Goal: Transaction & Acquisition: Purchase product/service

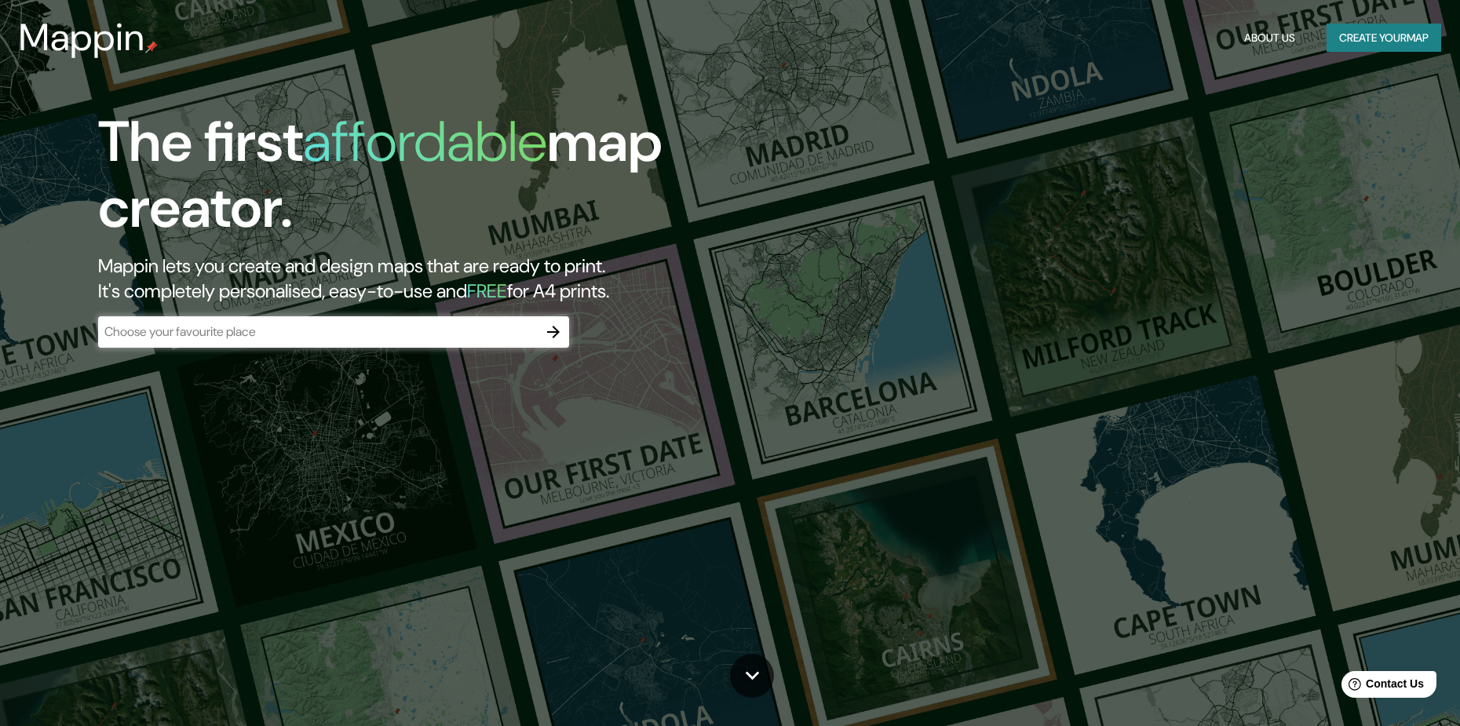
click at [604, 427] on div "The first affordable map creator. Mappin lets you create and design maps that a…" at bounding box center [730, 363] width 1460 height 726
click at [442, 345] on div "​" at bounding box center [333, 331] width 471 height 31
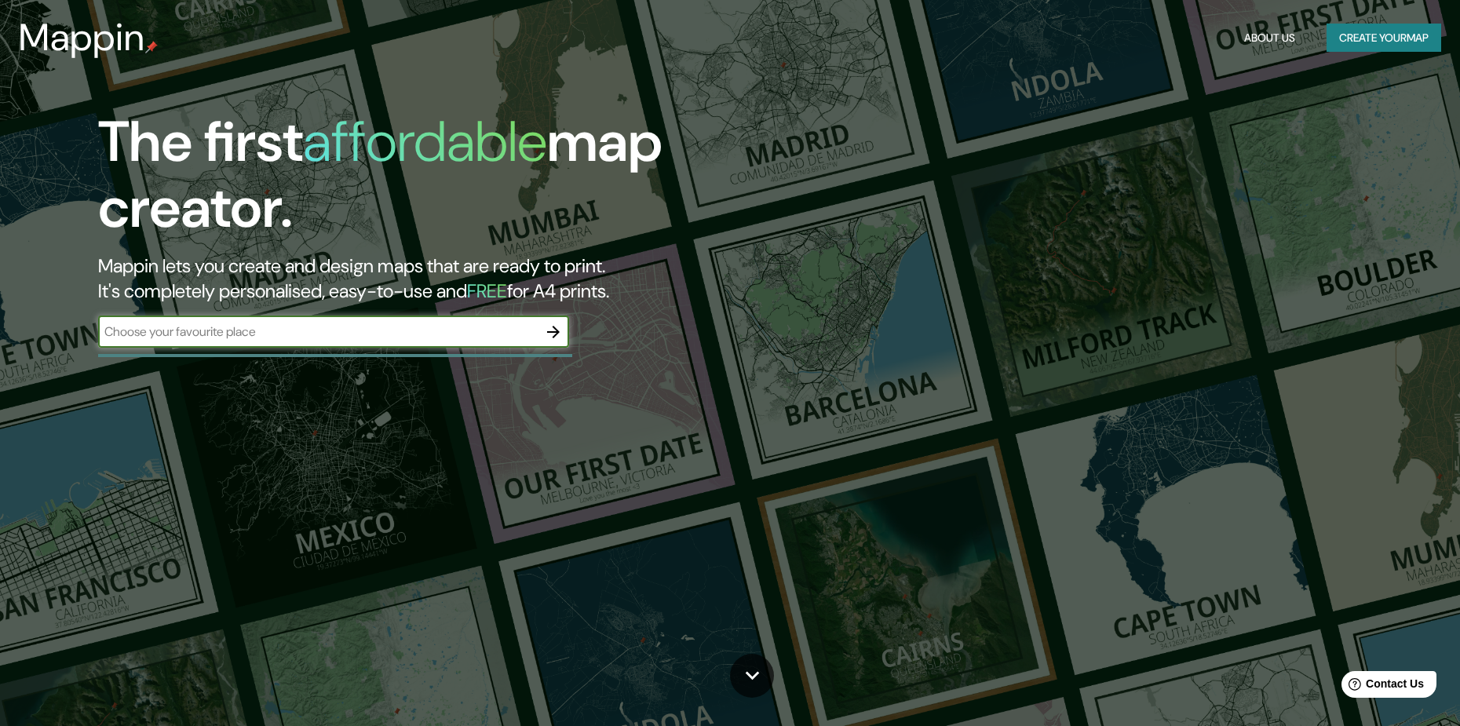
click at [428, 330] on input "text" at bounding box center [318, 332] width 440 height 18
type input "BOGOTA"
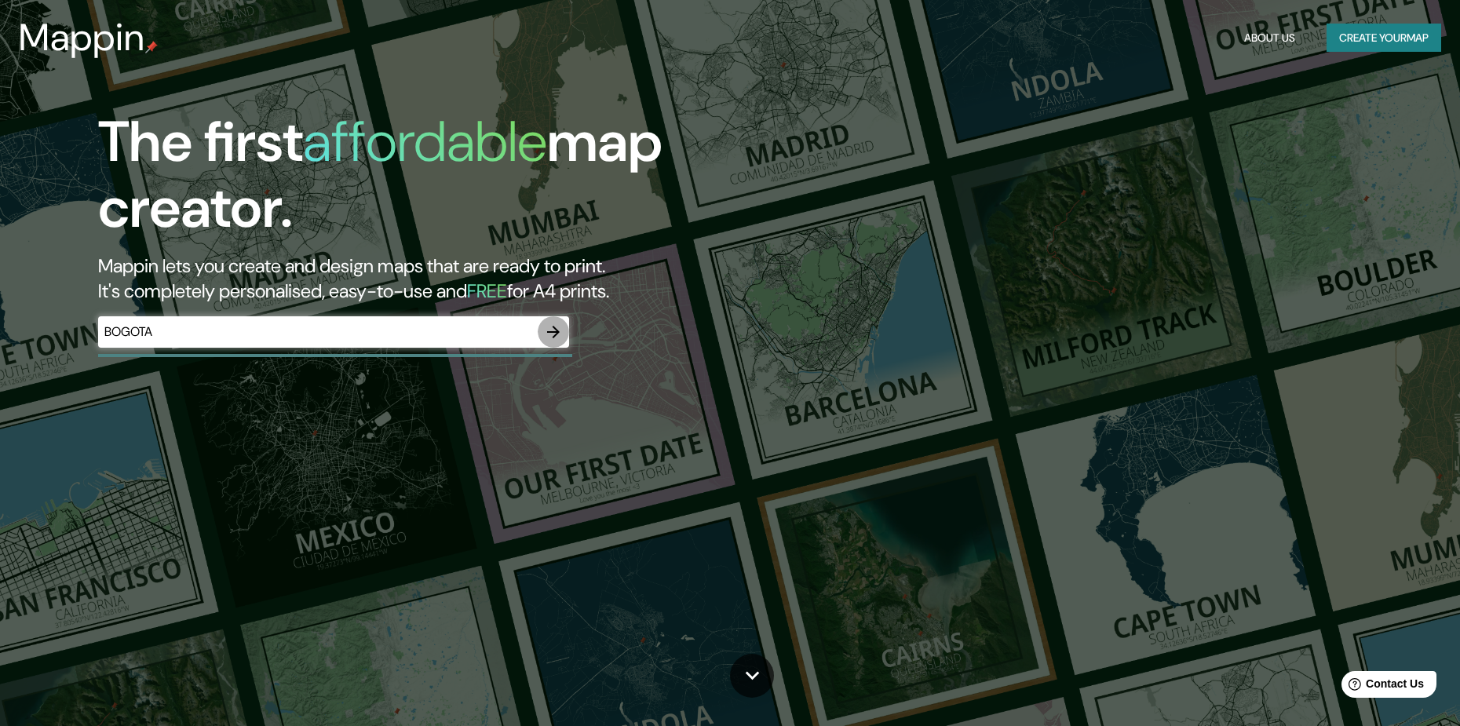
click at [556, 334] on icon "button" at bounding box center [553, 332] width 13 height 13
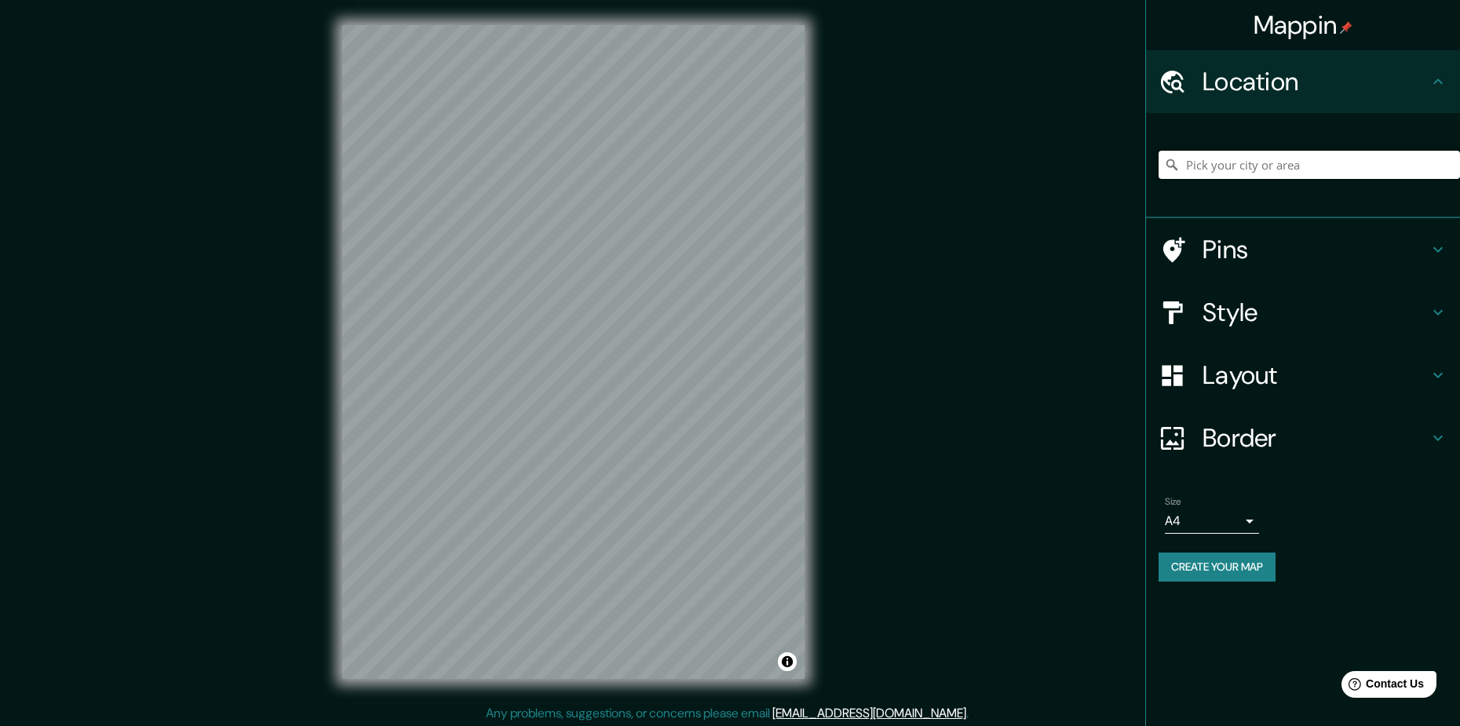
click at [1243, 154] on input "Pick your city or area" at bounding box center [1308, 165] width 301 height 28
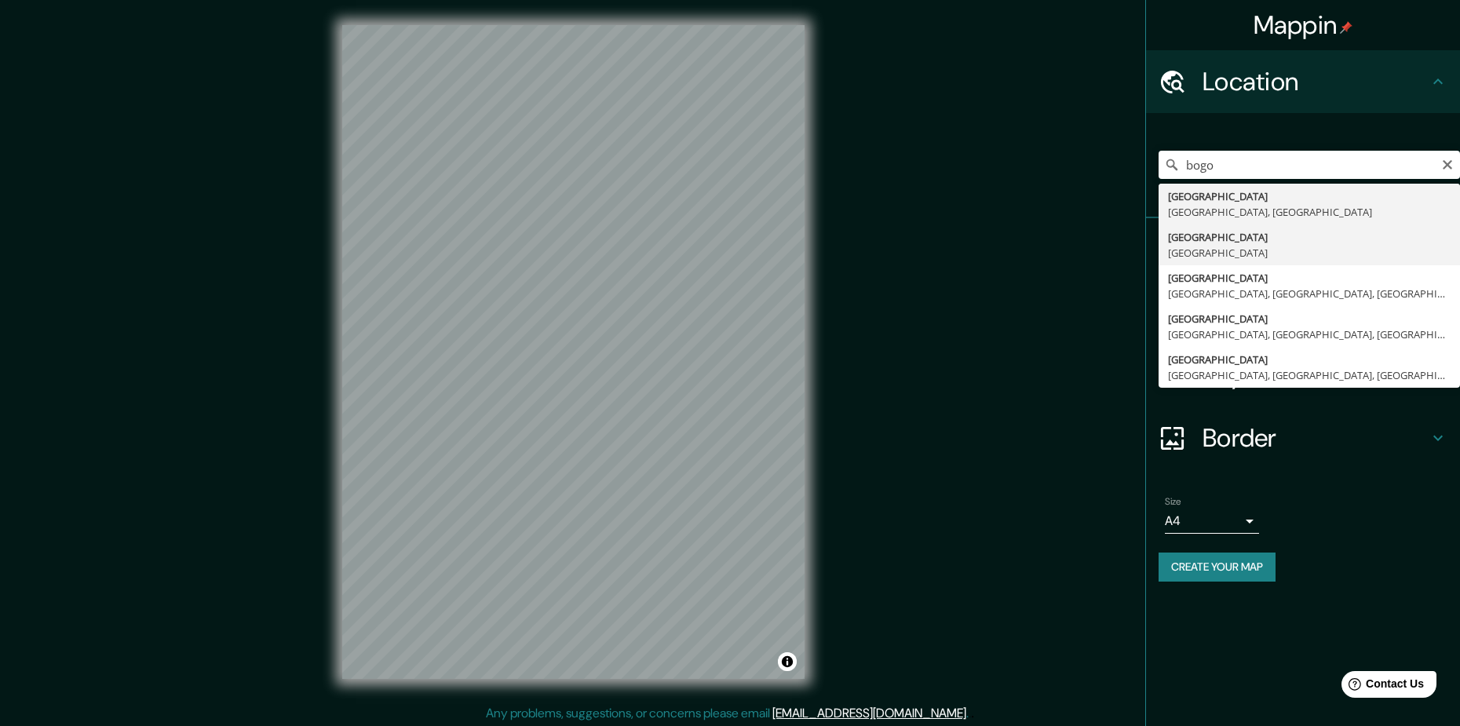
type input "[GEOGRAPHIC_DATA], [GEOGRAPHIC_DATA]"
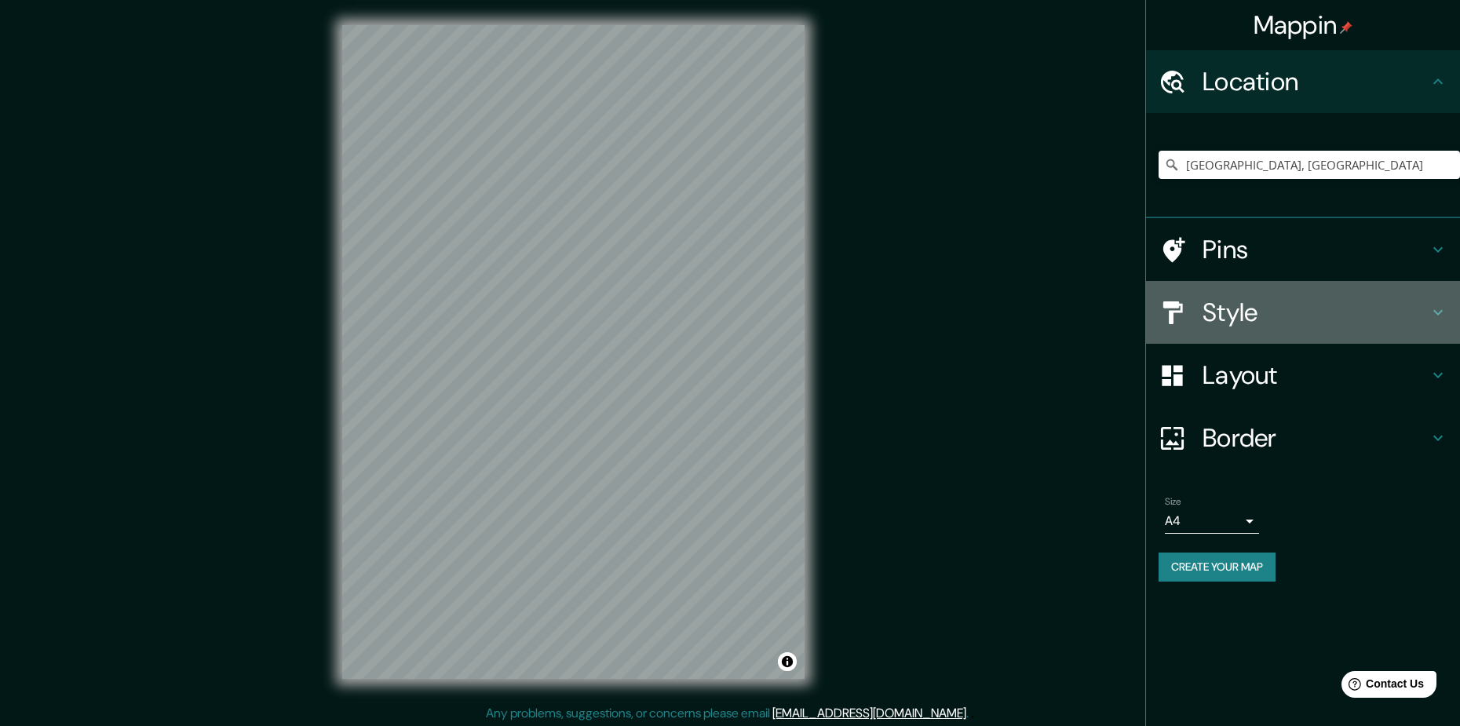
click at [1344, 316] on h4 "Style" at bounding box center [1315, 312] width 226 height 31
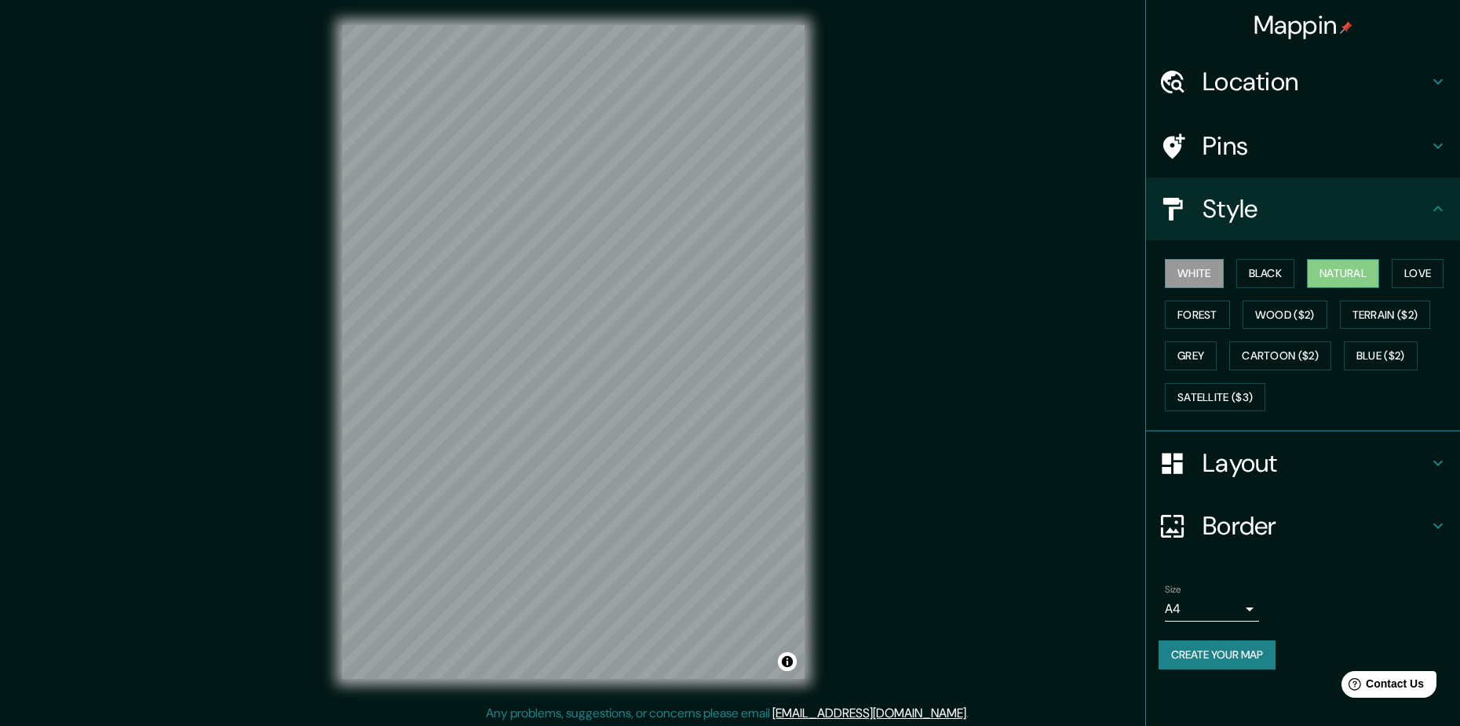
click at [1340, 276] on button "Natural" at bounding box center [1343, 273] width 72 height 29
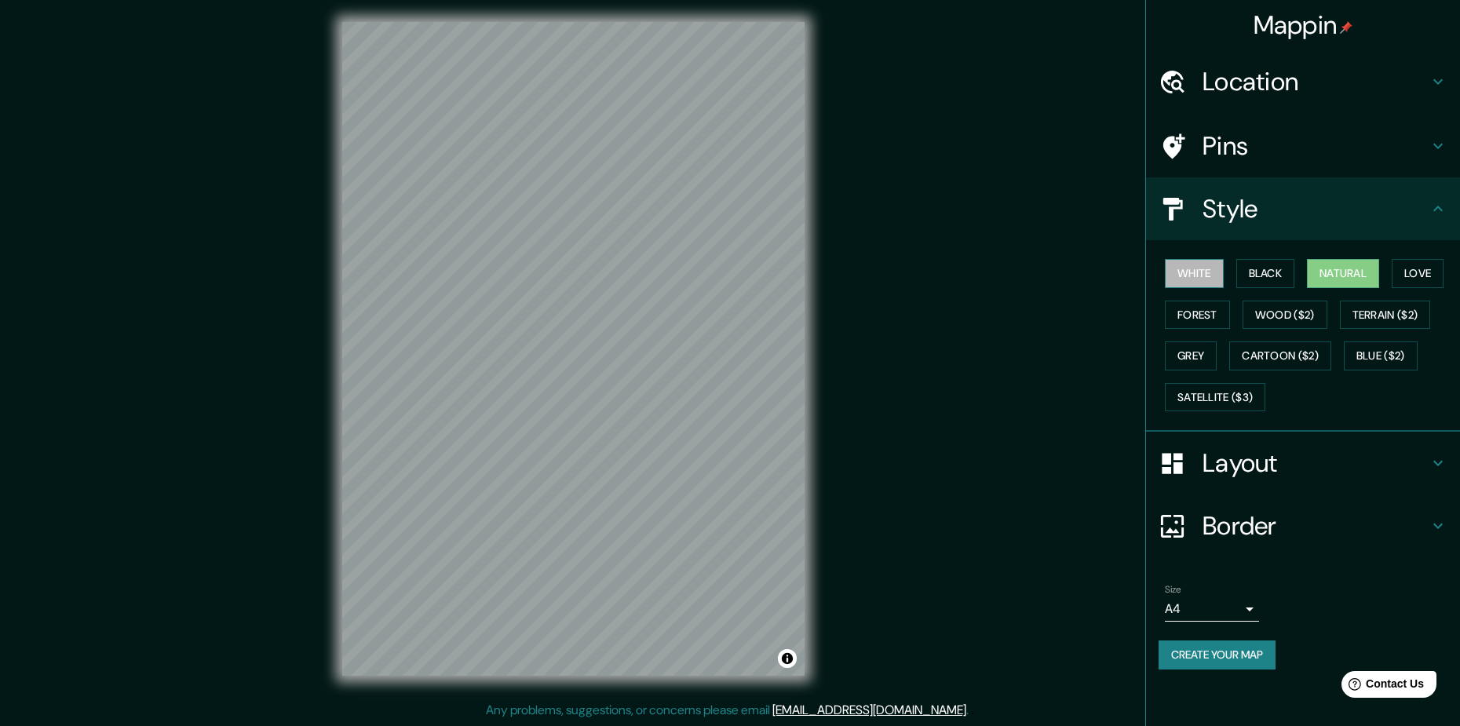
click at [1184, 277] on button "White" at bounding box center [1194, 273] width 59 height 29
click at [338, 362] on div "© Mapbox © OpenStreetMap Improve this map" at bounding box center [573, 349] width 513 height 704
click at [1198, 323] on button "Forest" at bounding box center [1197, 315] width 65 height 29
click at [1195, 353] on button "Grey" at bounding box center [1191, 355] width 52 height 29
click at [1260, 279] on button "Black" at bounding box center [1265, 273] width 59 height 29
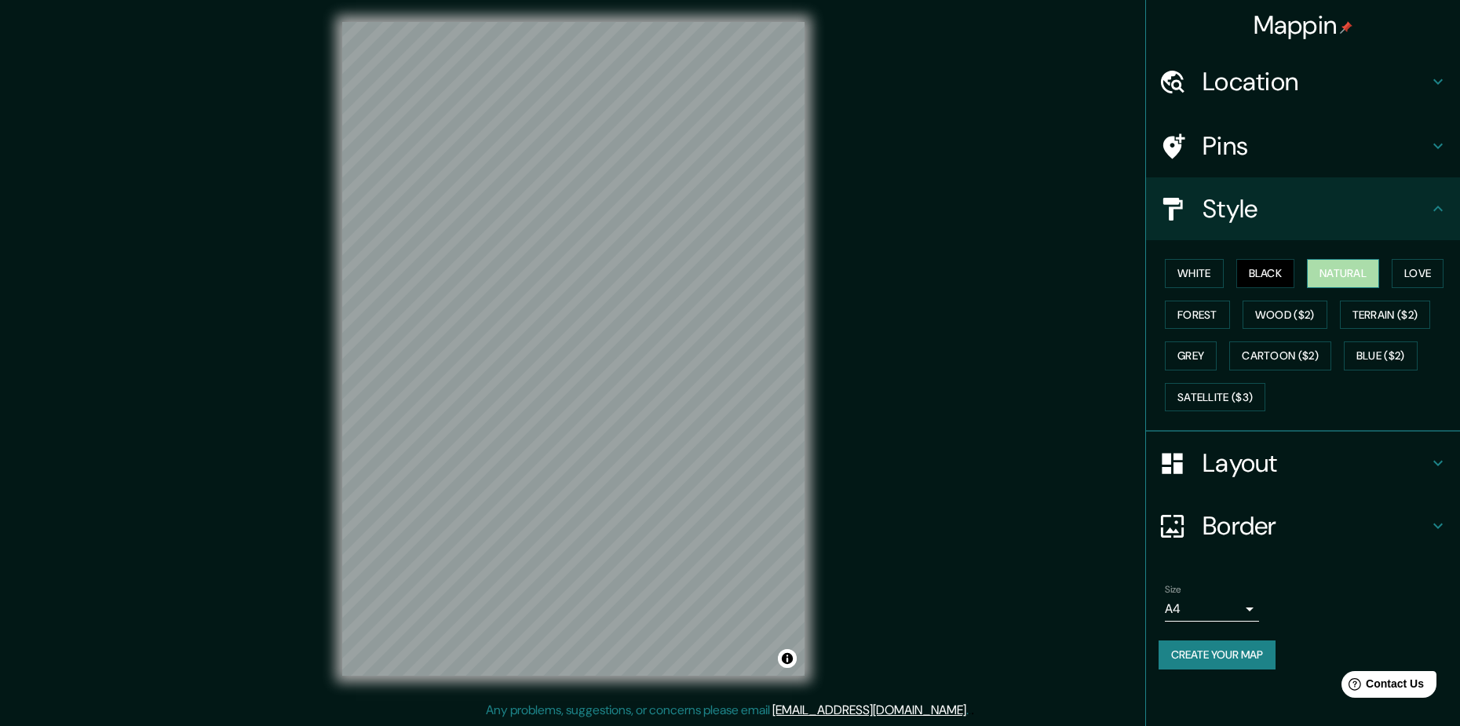
click at [1352, 277] on button "Natural" at bounding box center [1343, 273] width 72 height 29
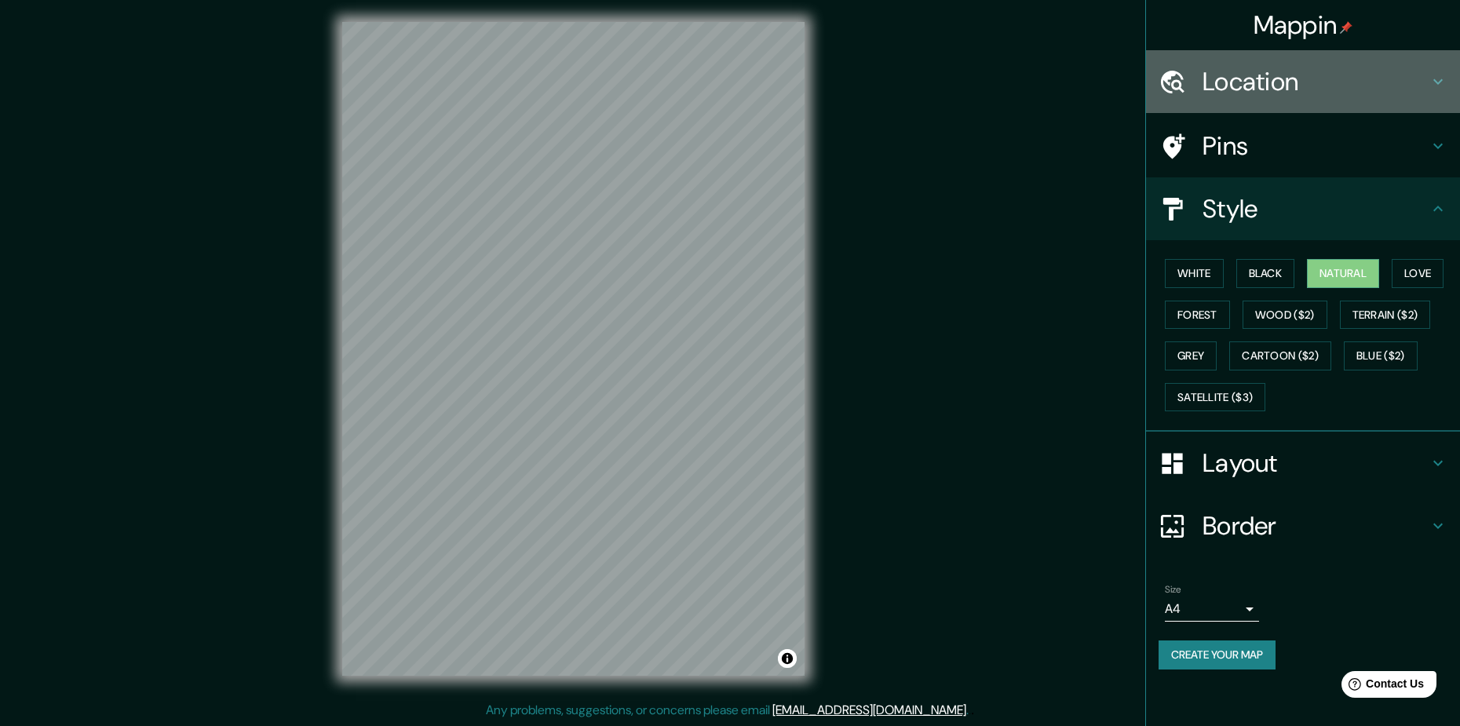
click at [1319, 82] on h4 "Location" at bounding box center [1315, 81] width 226 height 31
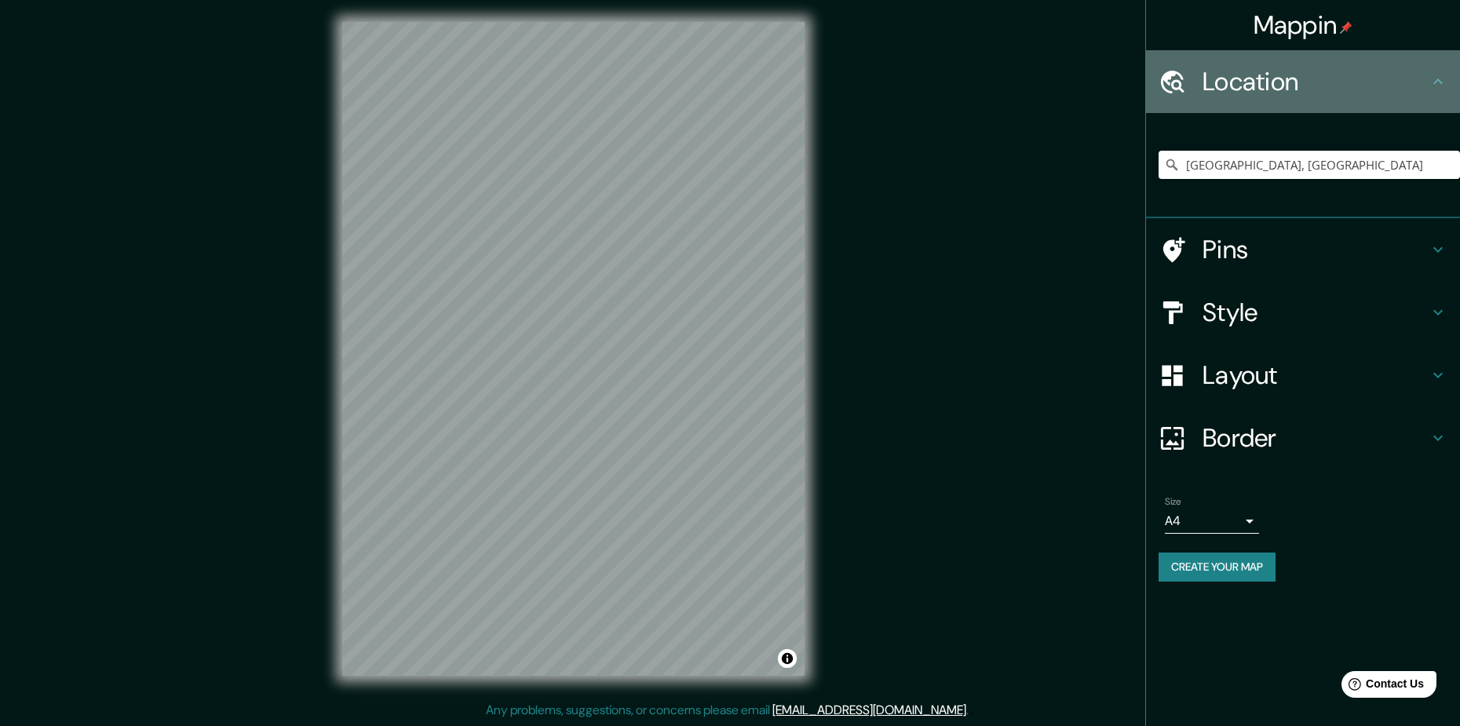
click at [1319, 82] on h4 "Location" at bounding box center [1315, 81] width 226 height 31
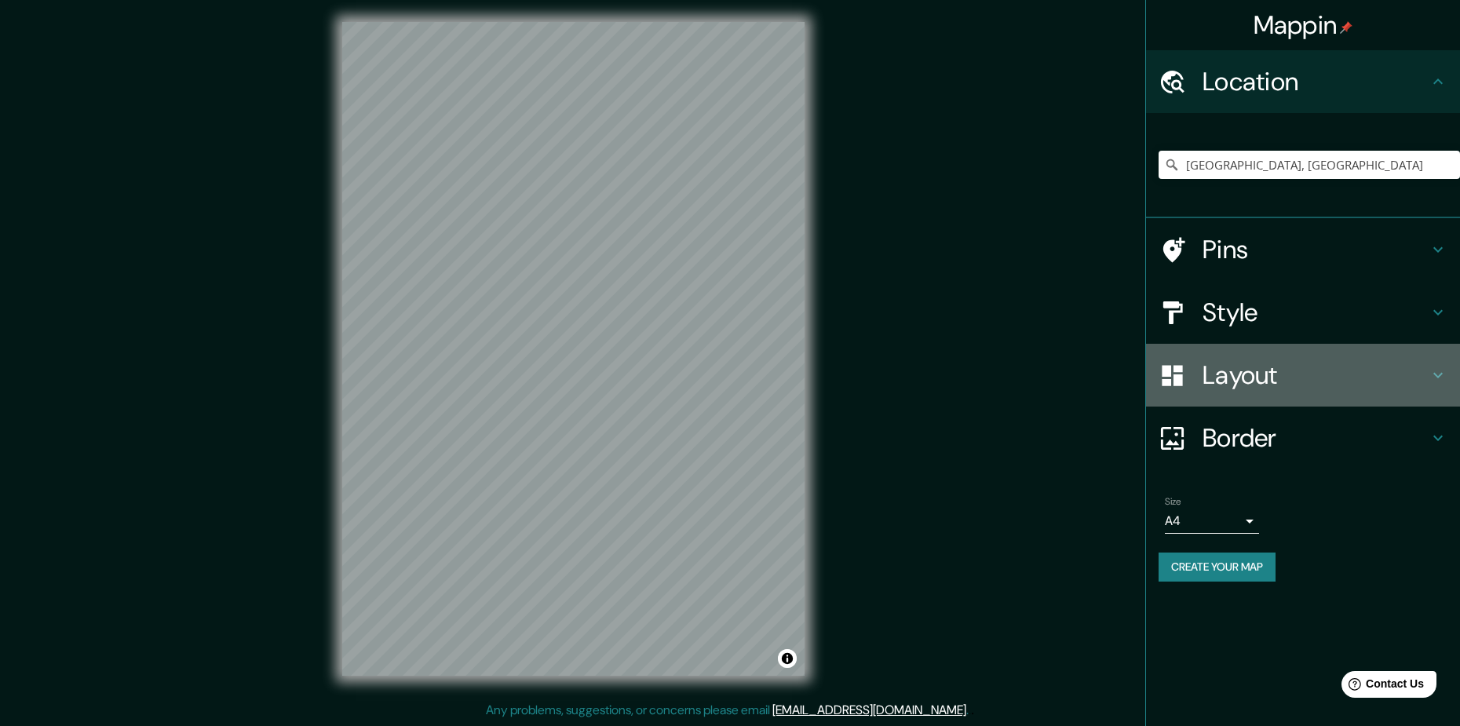
click at [1322, 362] on h4 "Layout" at bounding box center [1315, 374] width 226 height 31
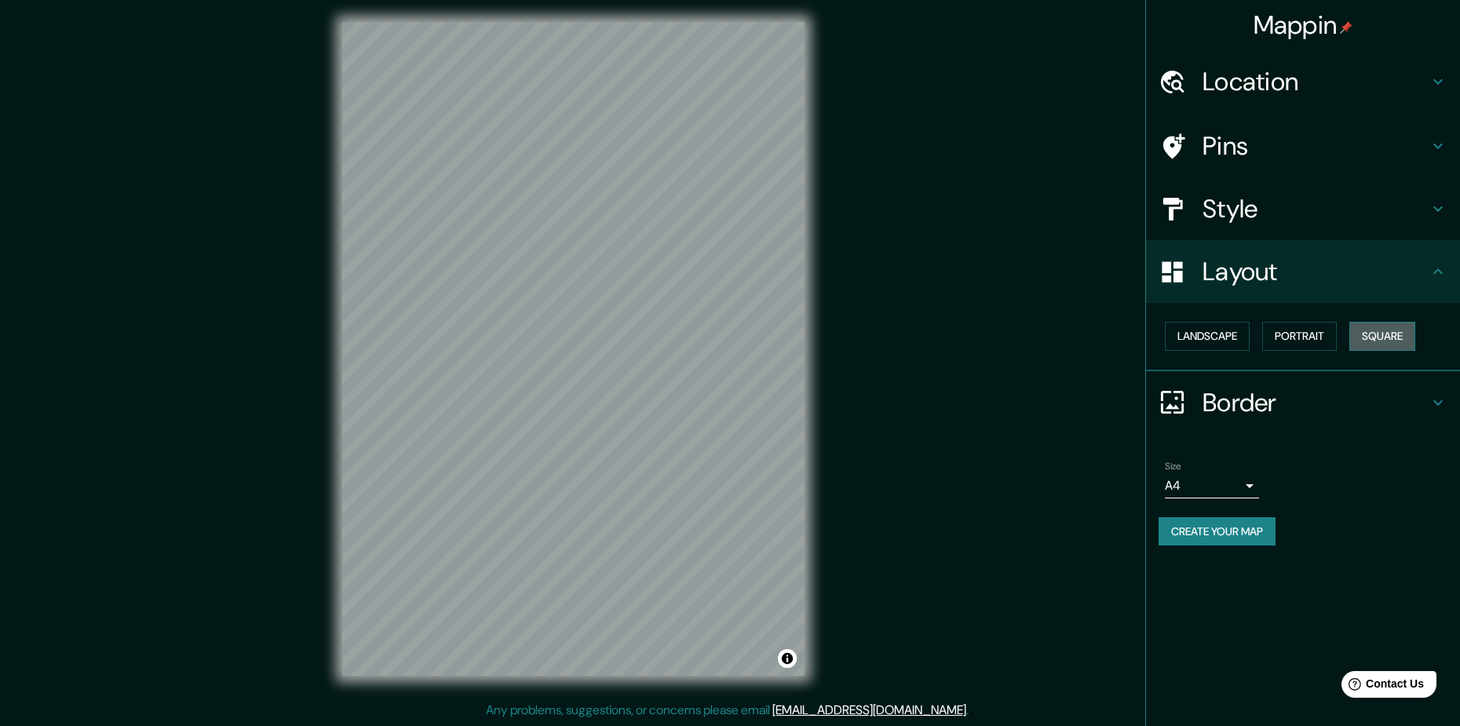
click at [1366, 339] on button "Square" at bounding box center [1382, 336] width 66 height 29
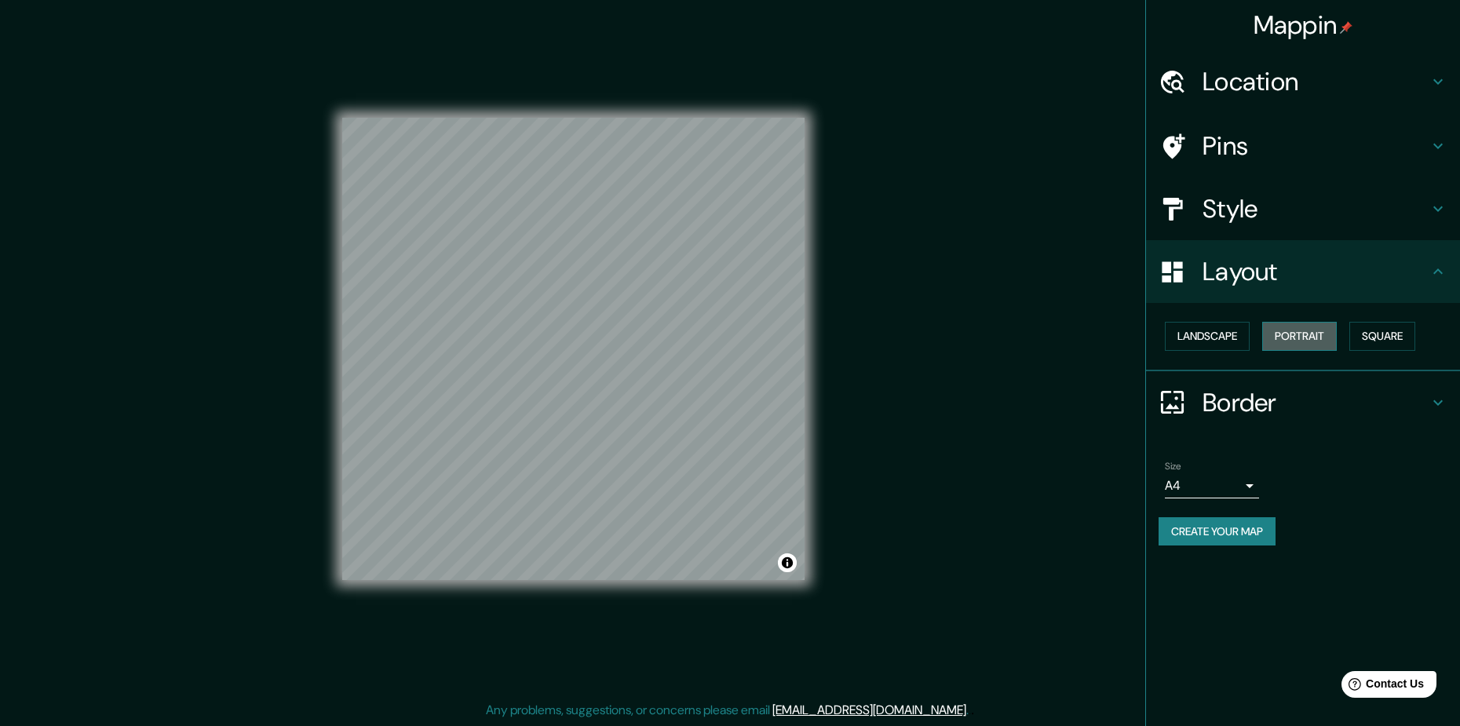
click at [1304, 345] on button "Portrait" at bounding box center [1299, 336] width 75 height 29
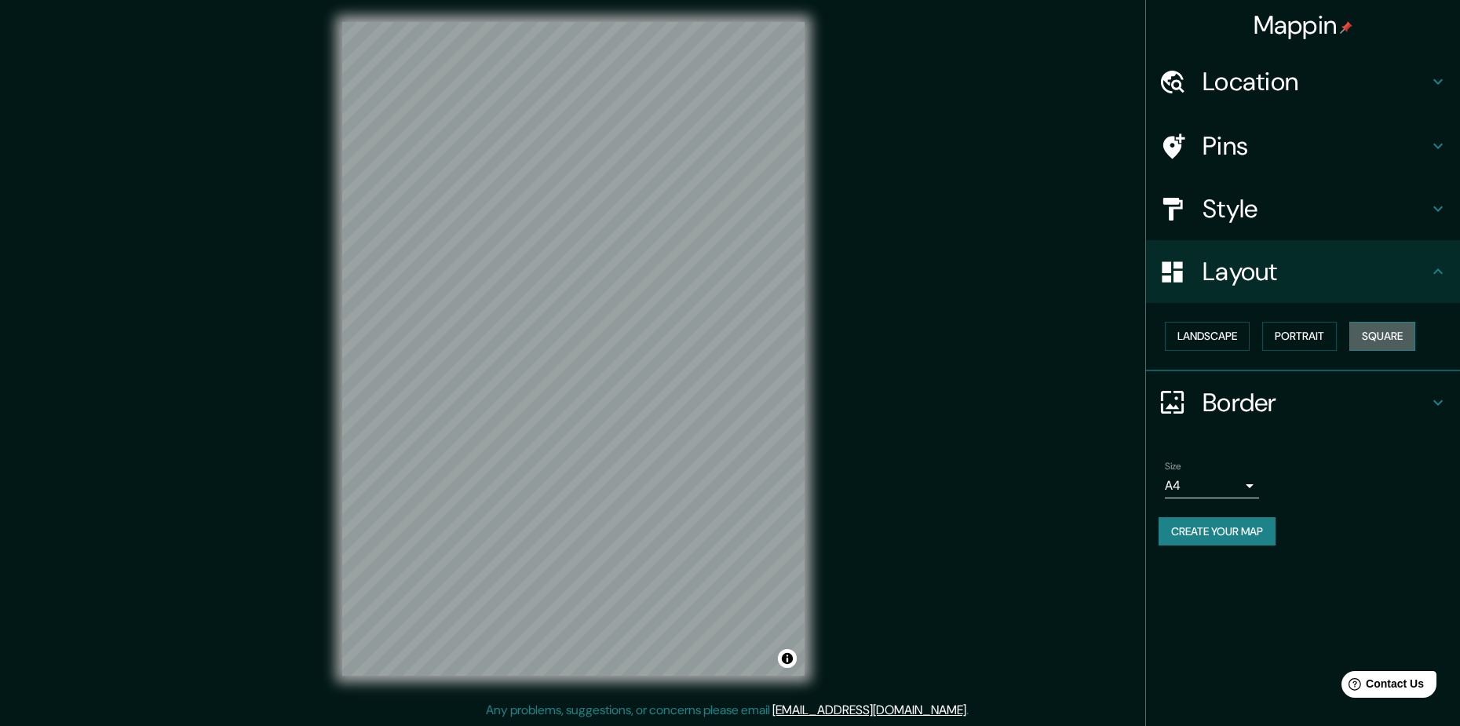
click at [1373, 337] on button "Square" at bounding box center [1382, 336] width 66 height 29
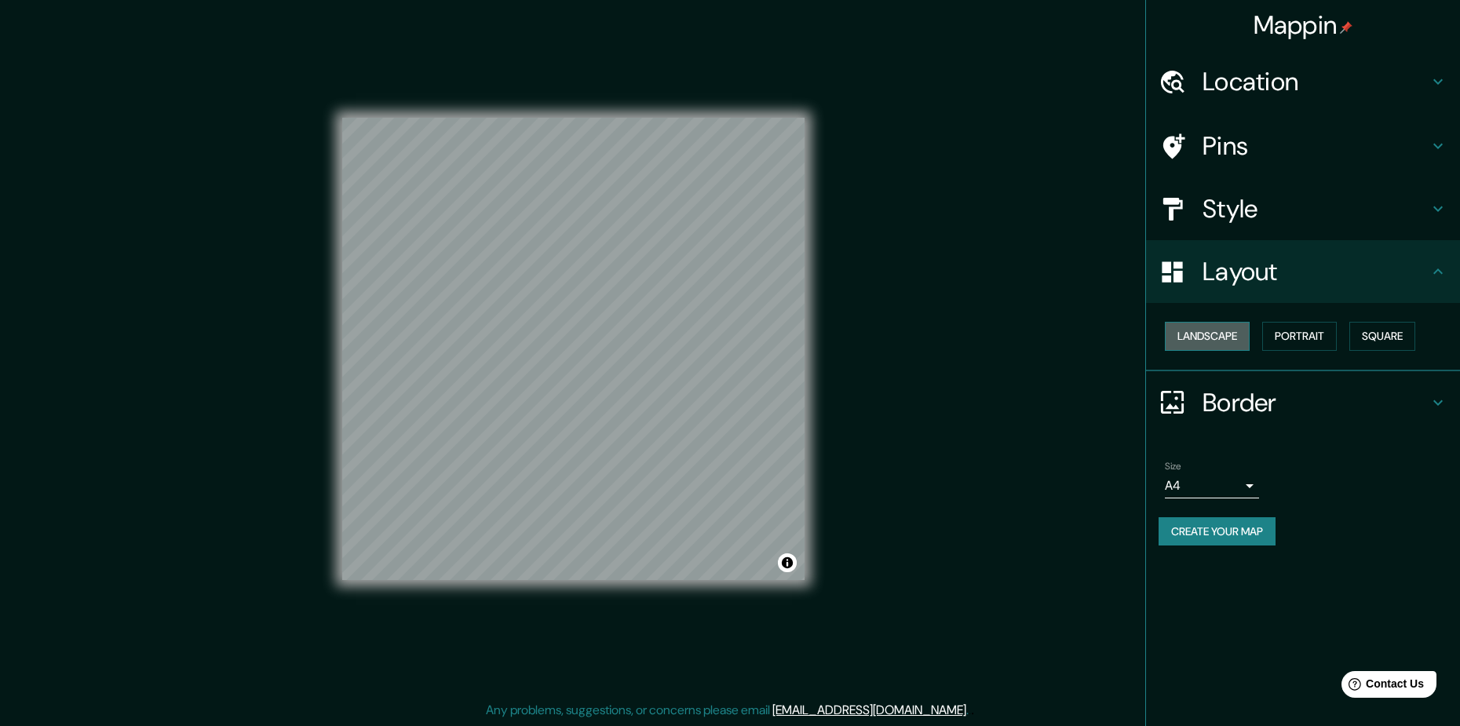
click at [1221, 345] on button "Landscape" at bounding box center [1207, 336] width 85 height 29
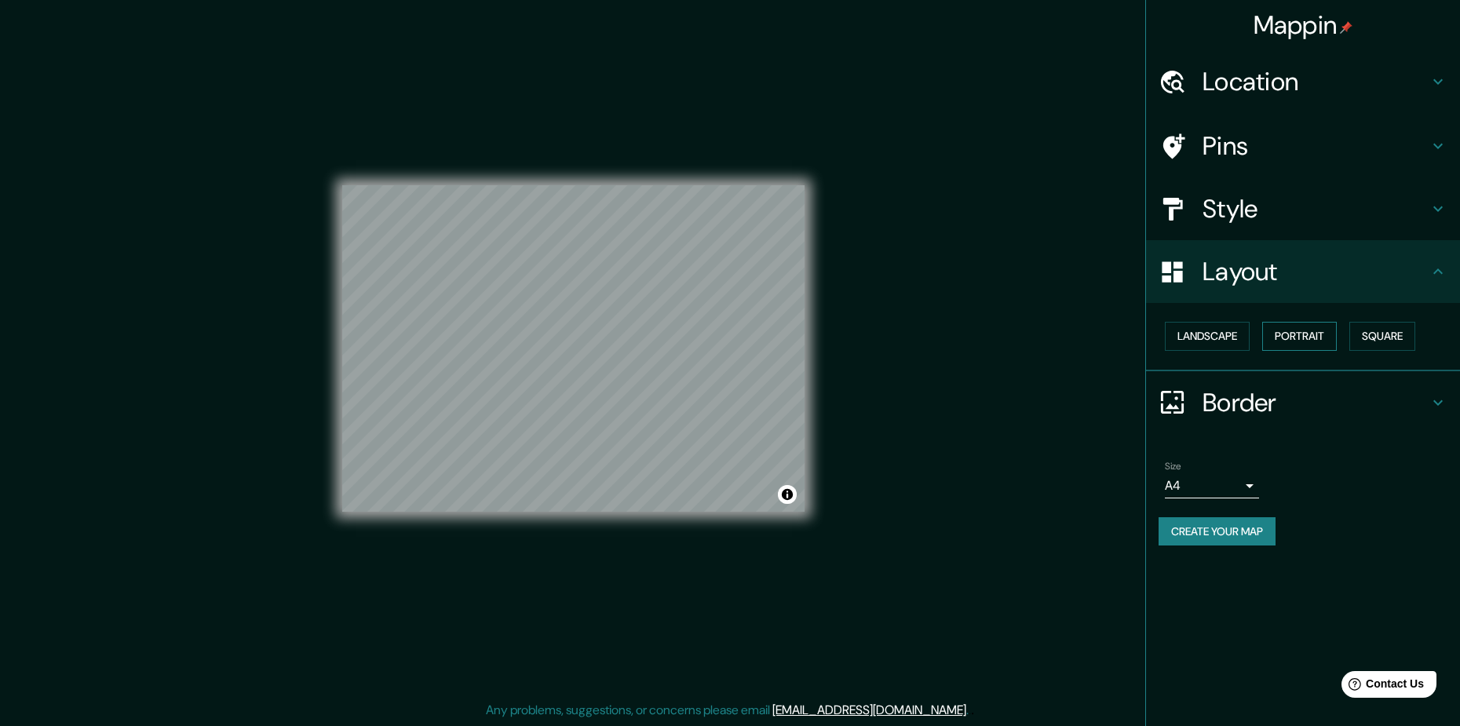
click at [1287, 331] on button "Portrait" at bounding box center [1299, 336] width 75 height 29
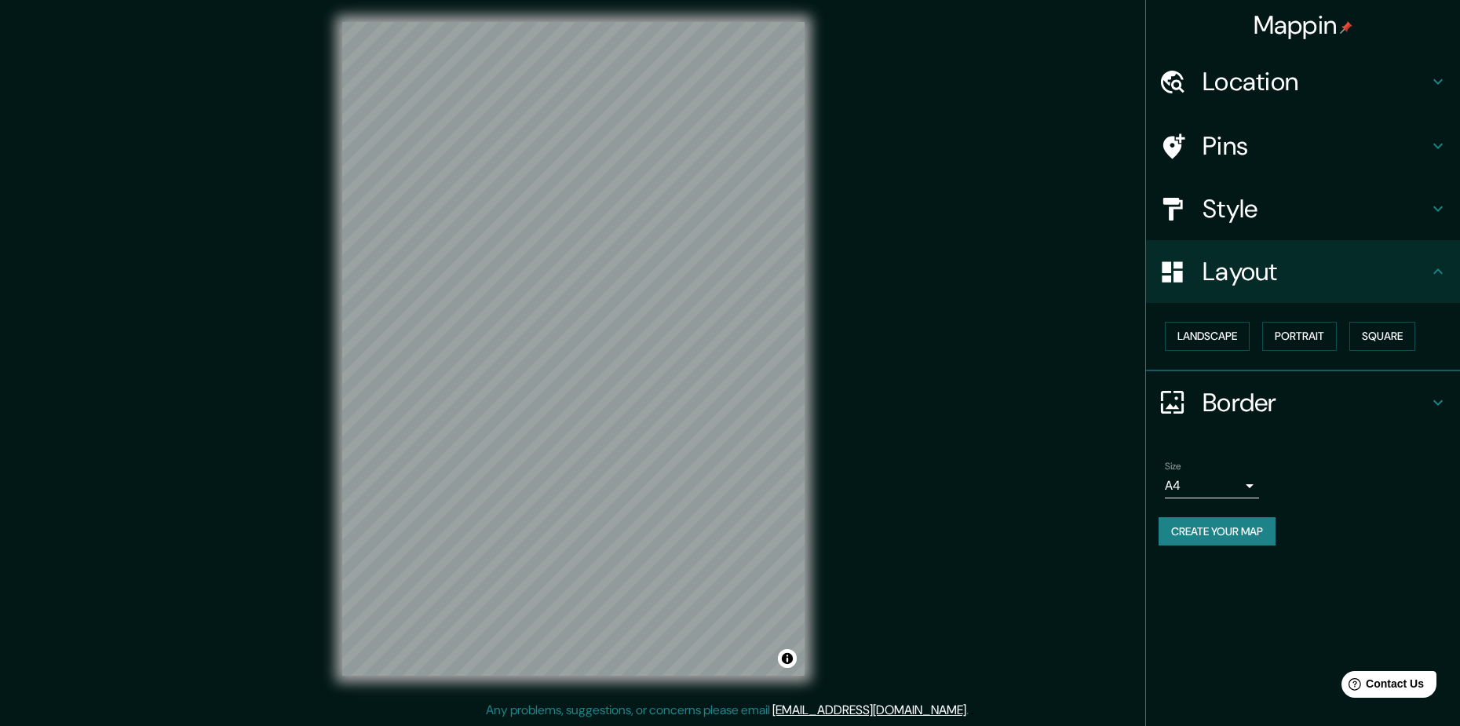
click at [1337, 395] on h4 "Border" at bounding box center [1315, 402] width 226 height 31
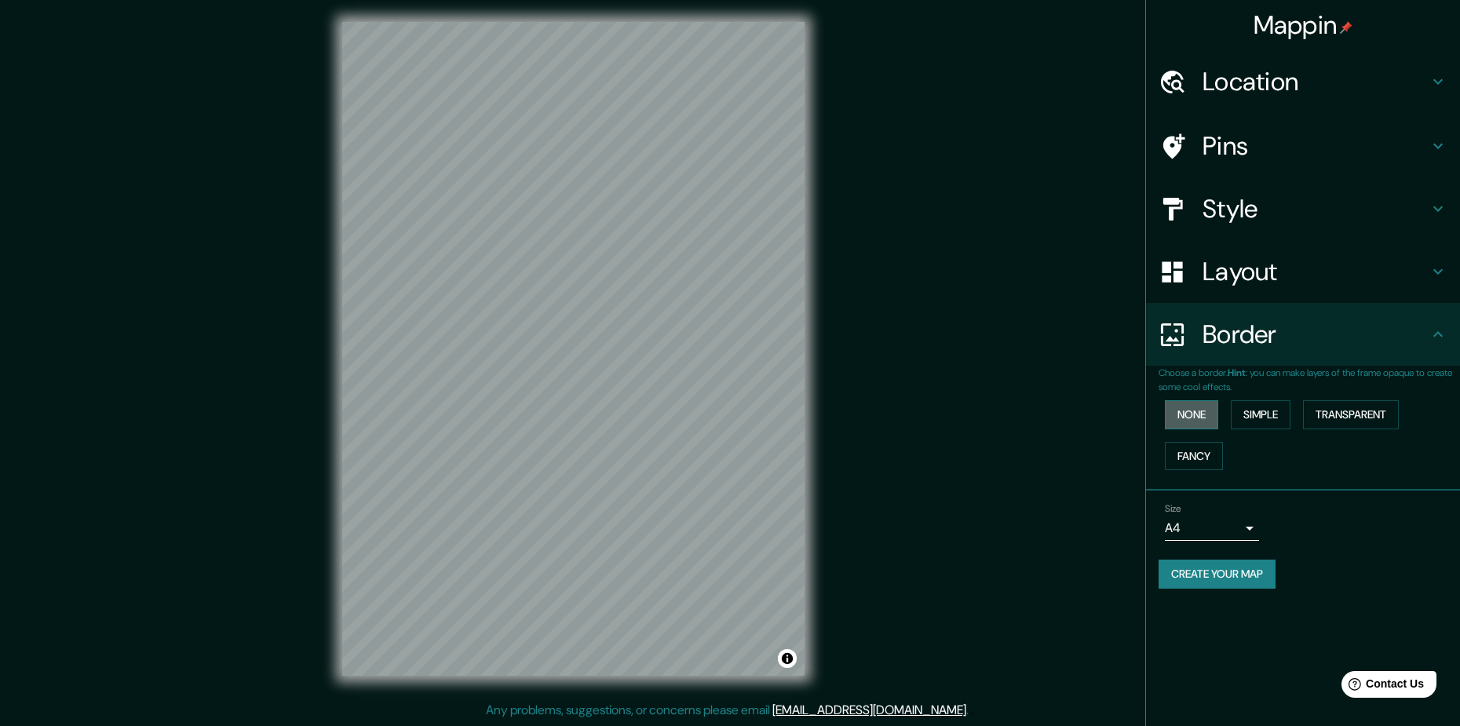
click at [1187, 414] on button "None" at bounding box center [1191, 414] width 53 height 29
click at [1213, 451] on button "Fancy" at bounding box center [1194, 456] width 58 height 29
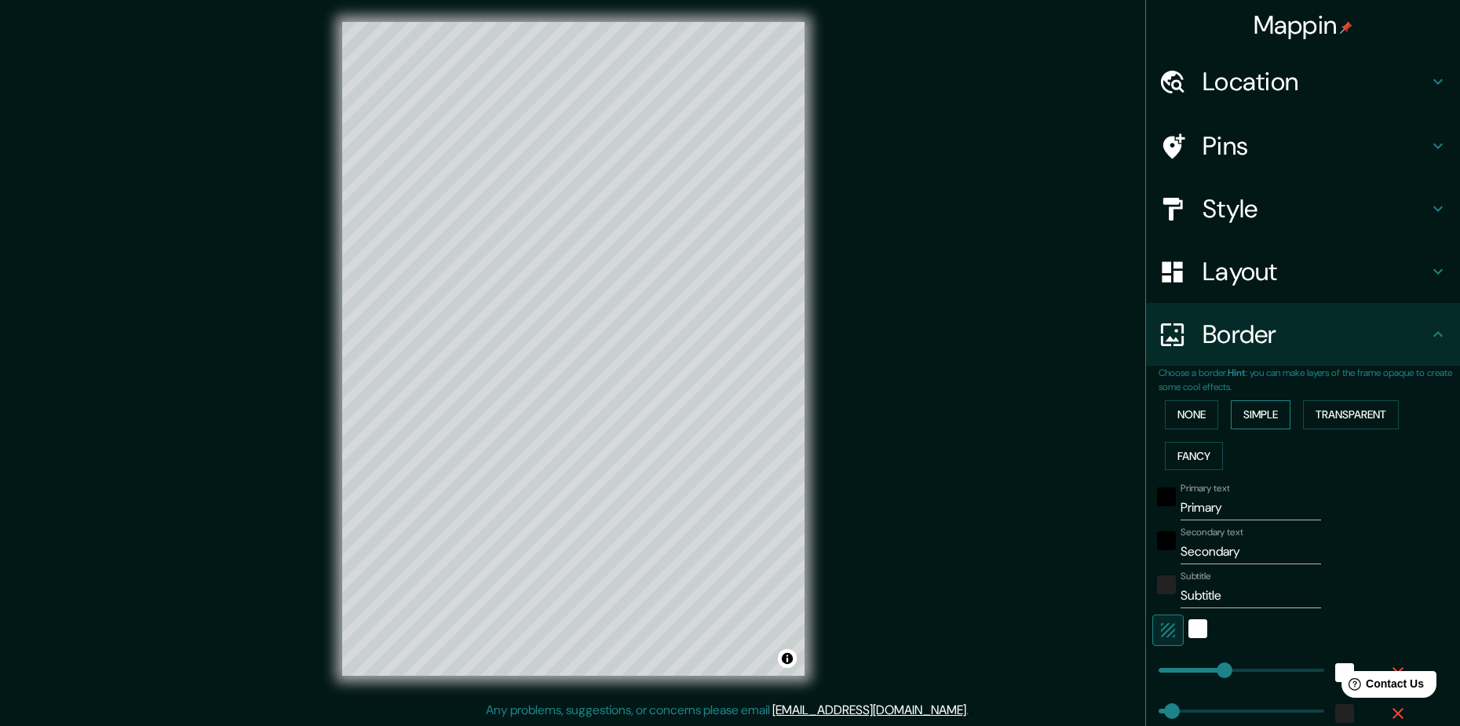
click at [1231, 421] on button "Simple" at bounding box center [1261, 414] width 60 height 29
click at [1173, 418] on button "None" at bounding box center [1191, 414] width 53 height 29
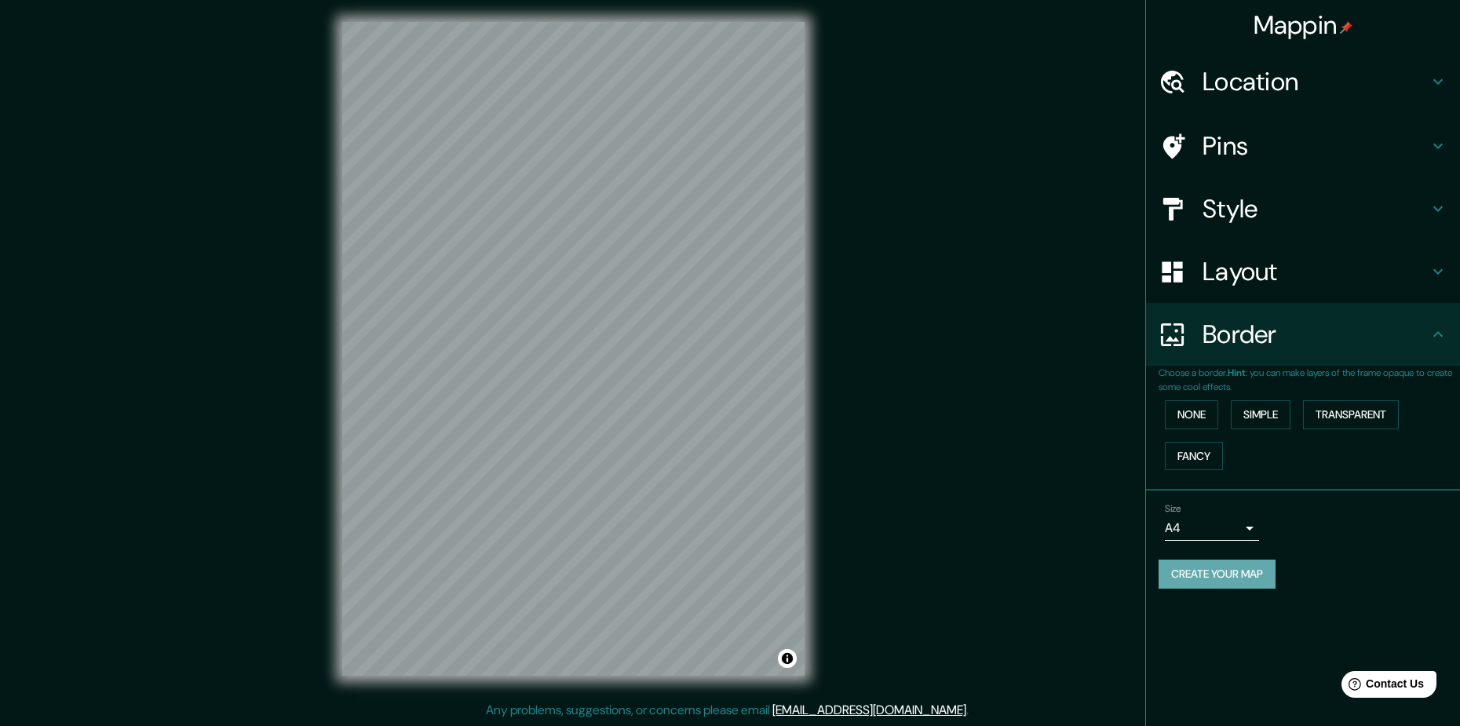
click at [1244, 584] on button "Create your map" at bounding box center [1216, 574] width 117 height 29
click at [1245, 630] on div "Mappin Location [GEOGRAPHIC_DATA], [GEOGRAPHIC_DATA] Pins Style Layout Border C…" at bounding box center [1302, 363] width 315 height 726
click at [1218, 580] on button "Create your map" at bounding box center [1216, 574] width 117 height 29
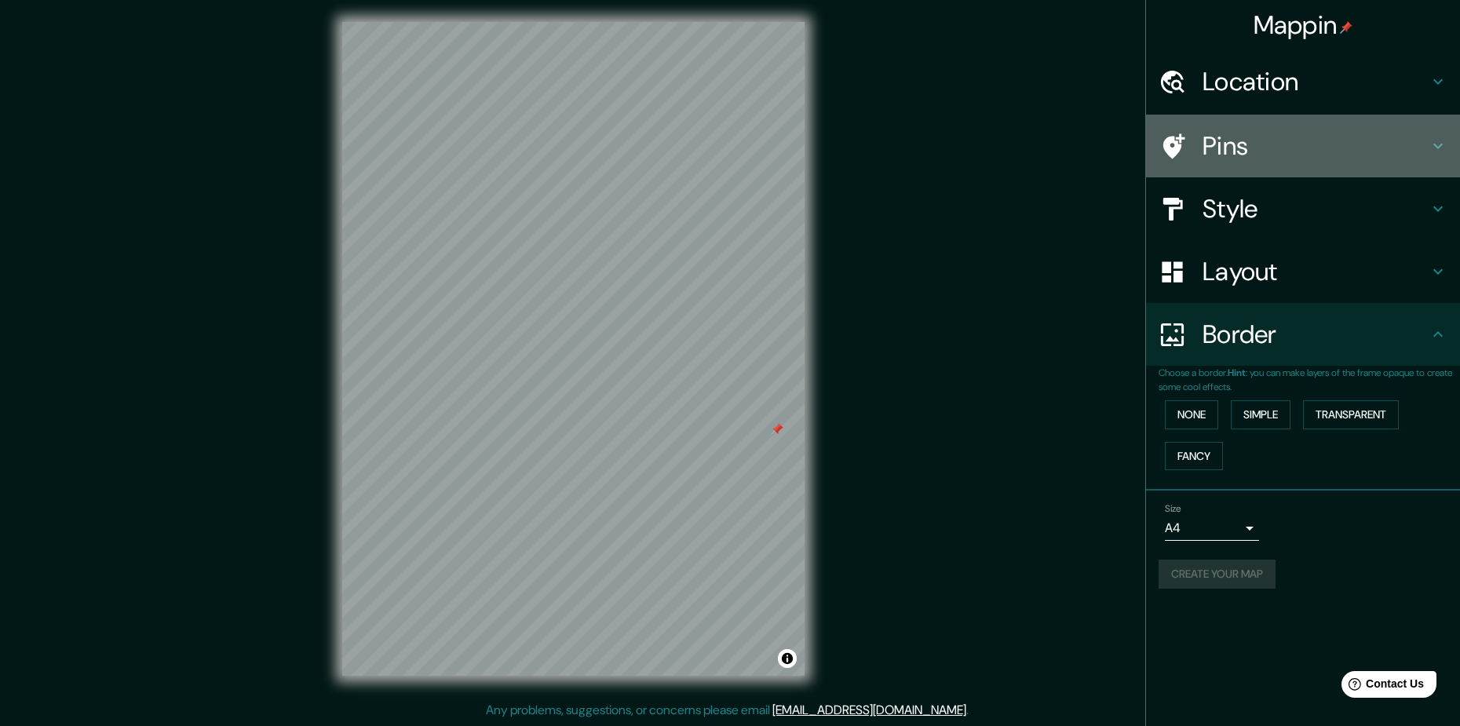
click at [1261, 156] on h4 "Pins" at bounding box center [1315, 145] width 226 height 31
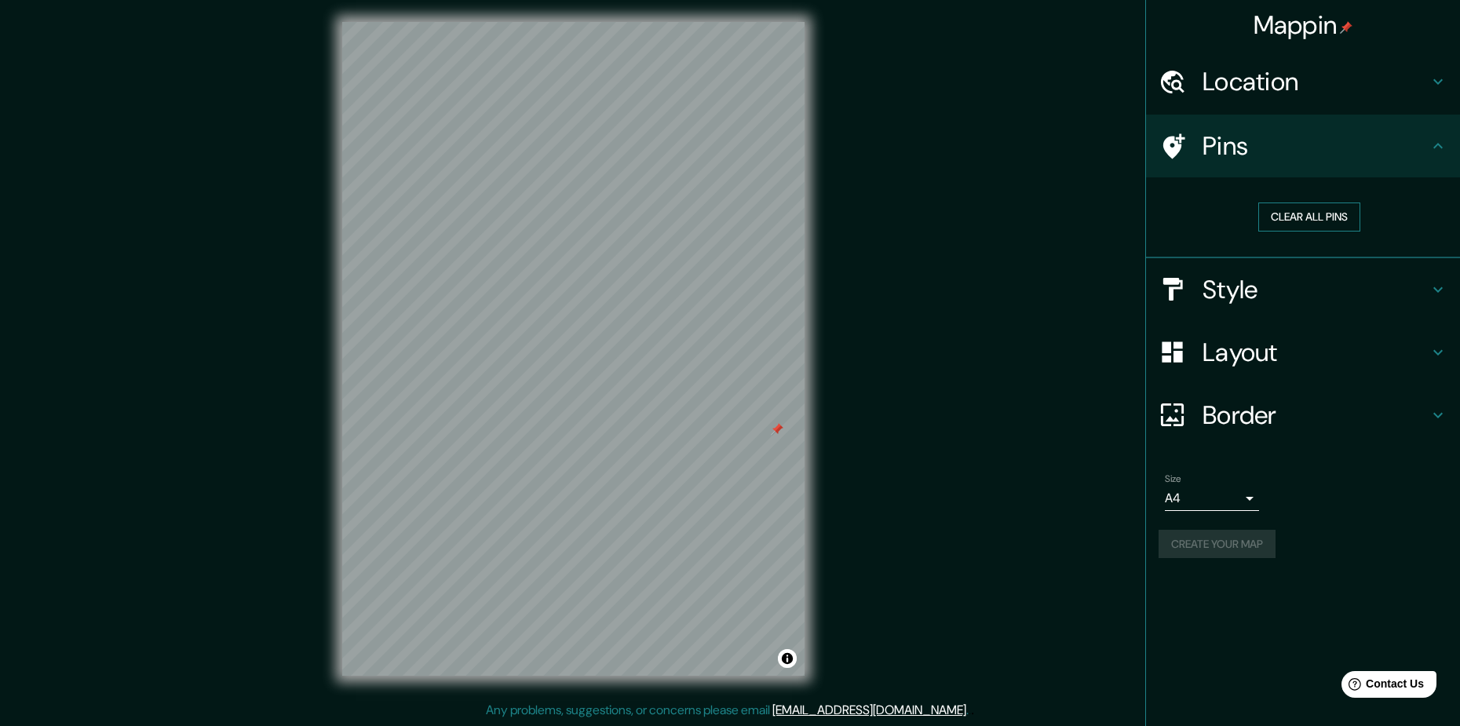
click at [1290, 221] on button "Clear all pins" at bounding box center [1309, 216] width 102 height 29
click at [1248, 576] on li "Size A4 single Create your map" at bounding box center [1303, 519] width 314 height 117
click at [1247, 470] on div "Size A4 single" at bounding box center [1302, 492] width 289 height 50
click at [1249, 505] on body "Mappin Location [GEOGRAPHIC_DATA], [GEOGRAPHIC_DATA] Pins Clear all pins Style …" at bounding box center [730, 360] width 1460 height 726
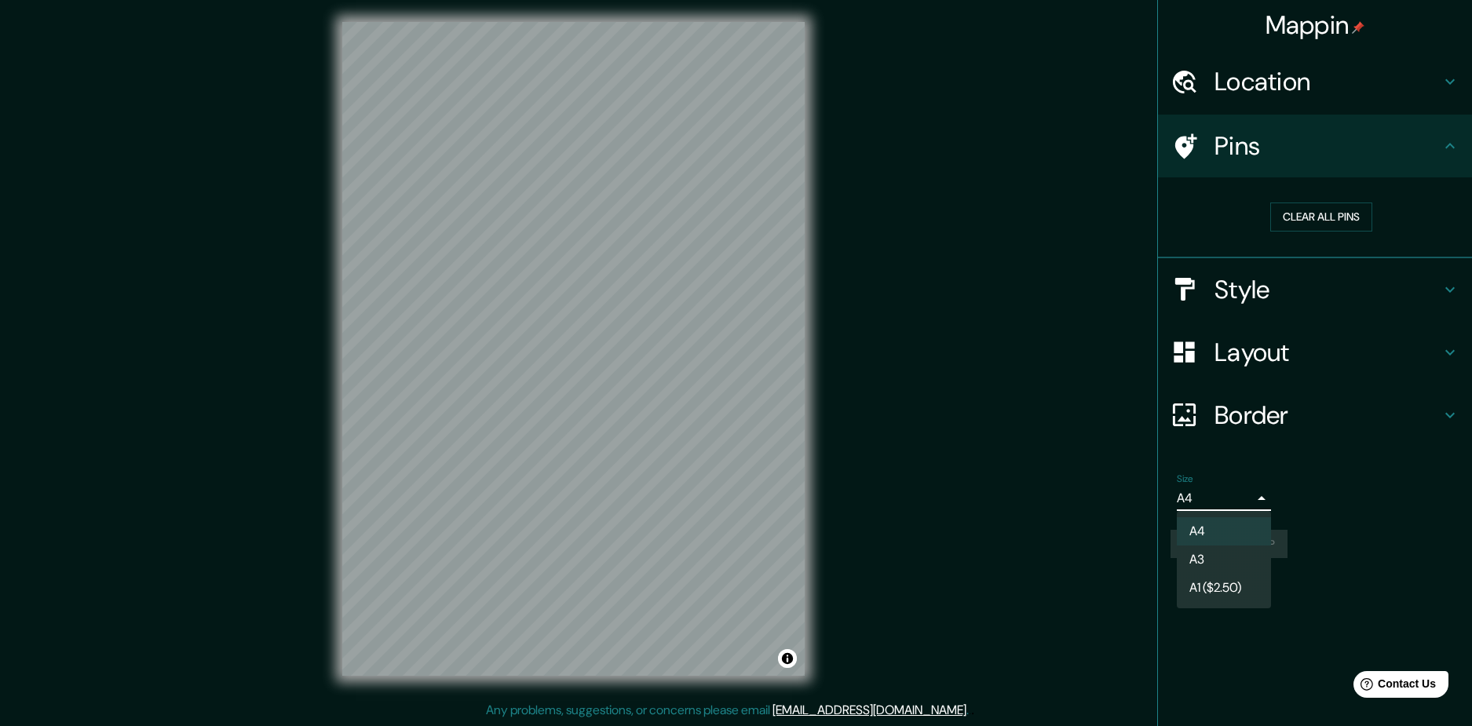
click at [1249, 505] on div at bounding box center [736, 363] width 1472 height 726
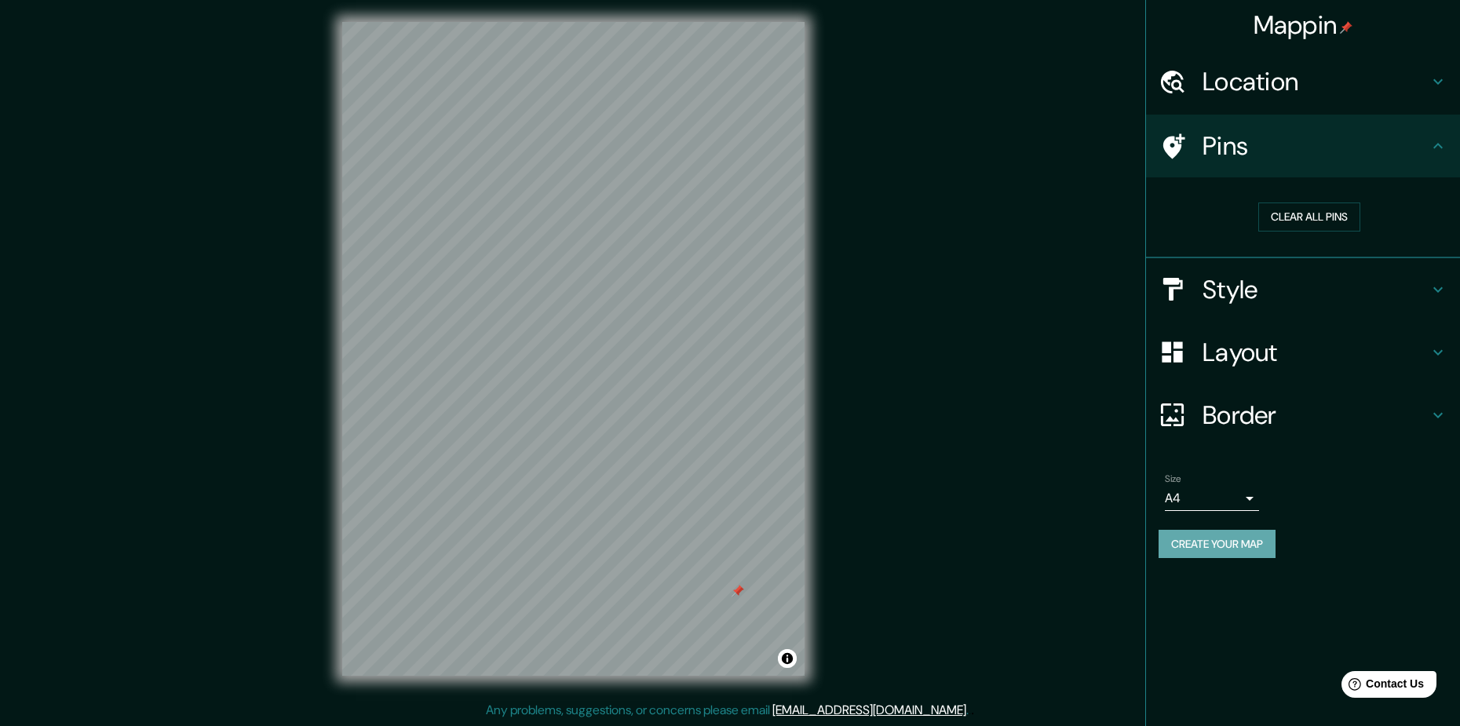
click at [1193, 554] on button "Create your map" at bounding box center [1216, 544] width 117 height 29
click at [1328, 221] on button "Clear all pins" at bounding box center [1309, 216] width 102 height 29
click at [1180, 537] on button "Create your map" at bounding box center [1216, 544] width 117 height 29
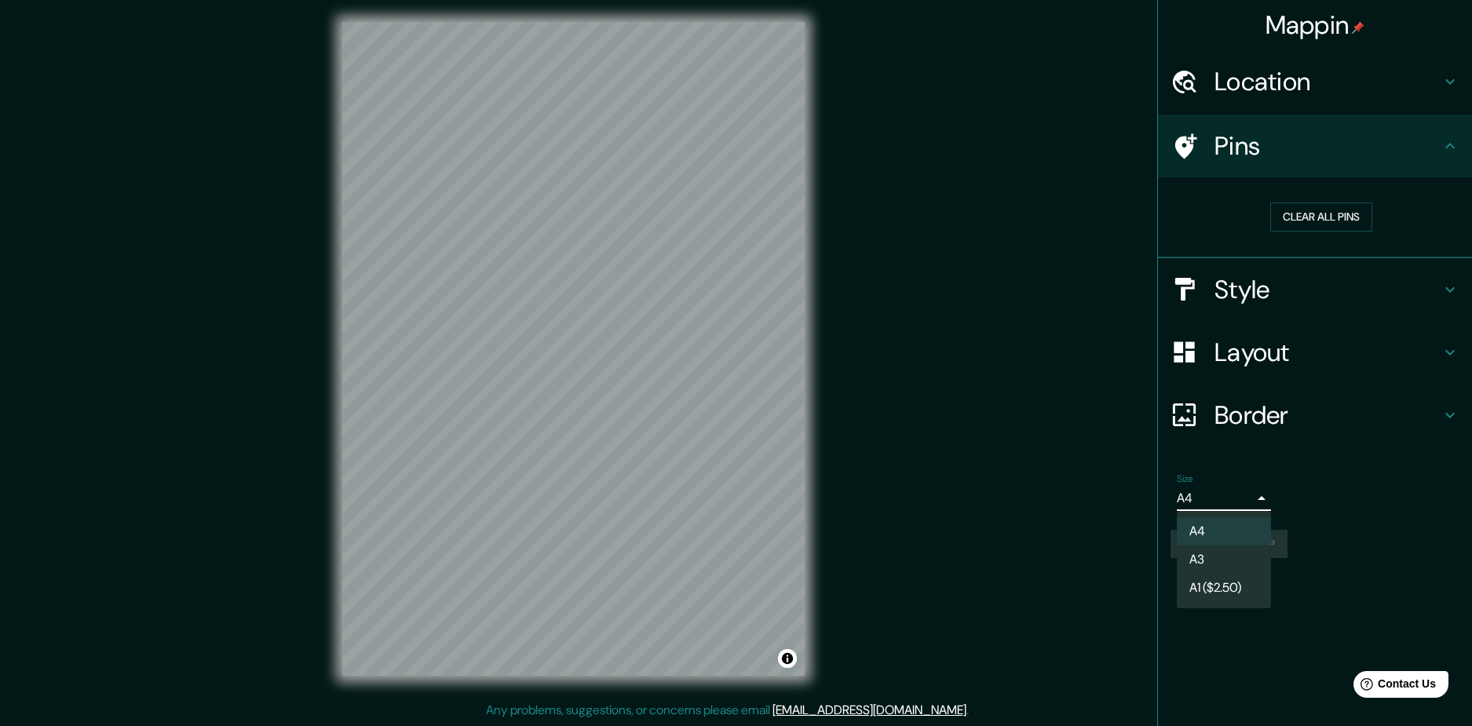
click at [1198, 504] on body "Mappin Location [GEOGRAPHIC_DATA], [GEOGRAPHIC_DATA] Pins Clear all pins Style …" at bounding box center [736, 360] width 1472 height 726
click at [1233, 549] on li "A3" at bounding box center [1223, 559] width 94 height 28
click at [1234, 501] on body "Mappin Location [GEOGRAPHIC_DATA], [GEOGRAPHIC_DATA] Pins Clear all pins Style …" at bounding box center [736, 360] width 1472 height 726
click at [1235, 524] on li "A4" at bounding box center [1223, 531] width 94 height 28
type input "single"
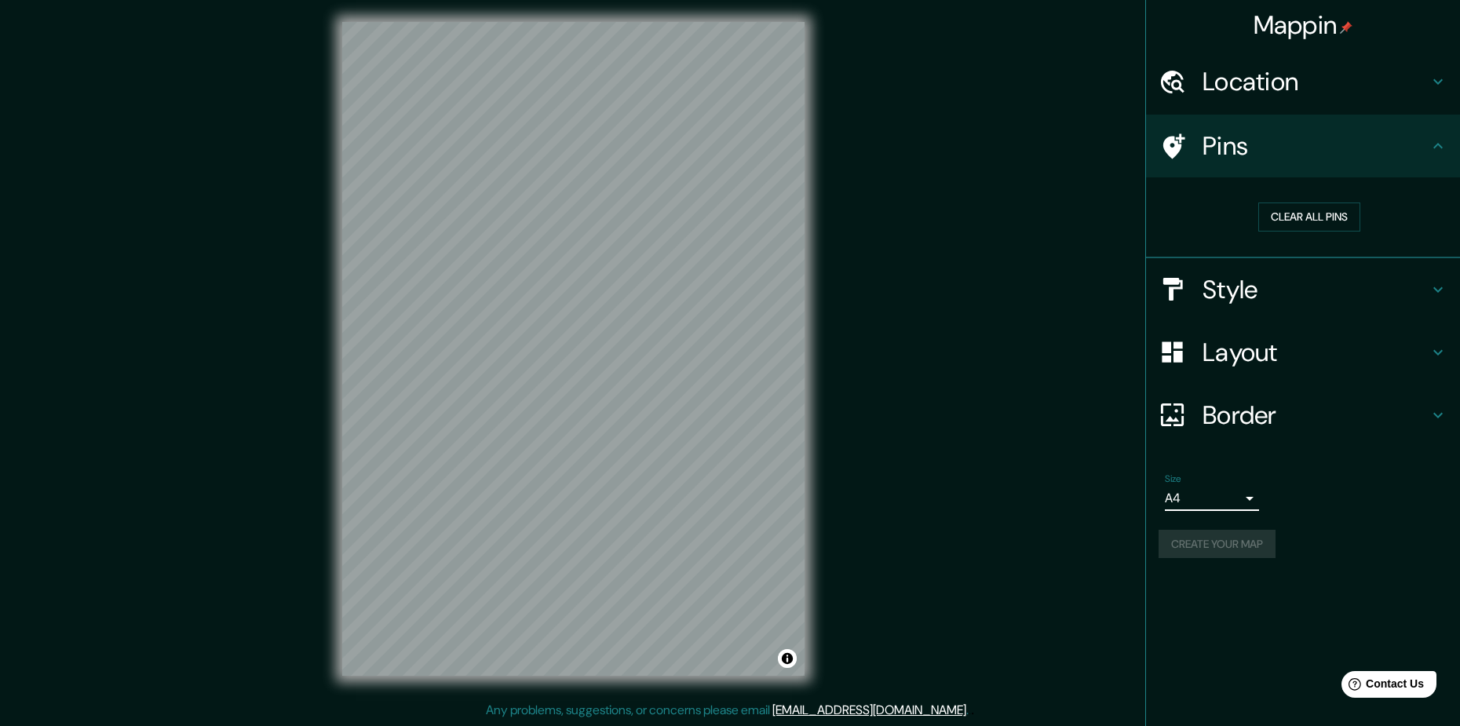
click at [1238, 549] on div "Create your map" at bounding box center [1302, 544] width 289 height 29
click at [1322, 90] on h4 "Location" at bounding box center [1315, 81] width 226 height 31
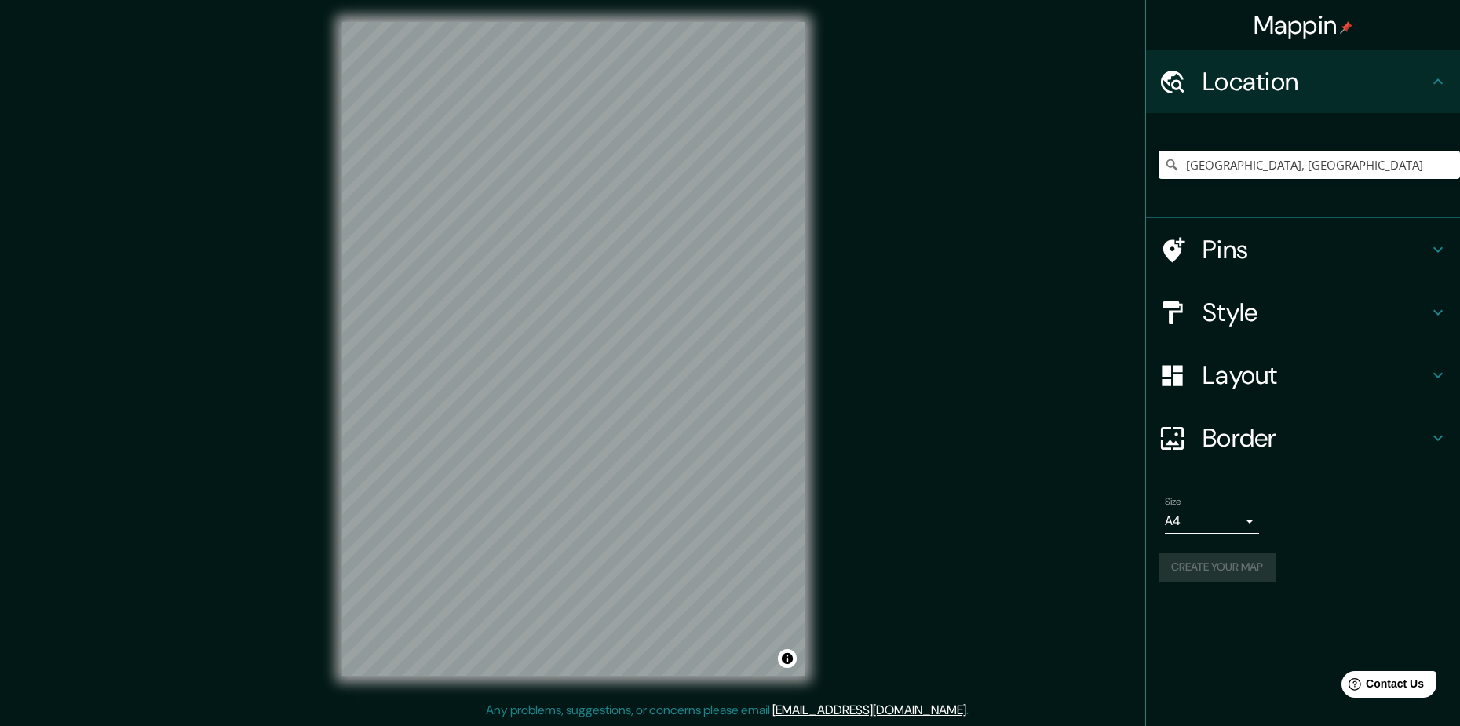
click at [1323, 443] on h4 "Border" at bounding box center [1315, 437] width 226 height 31
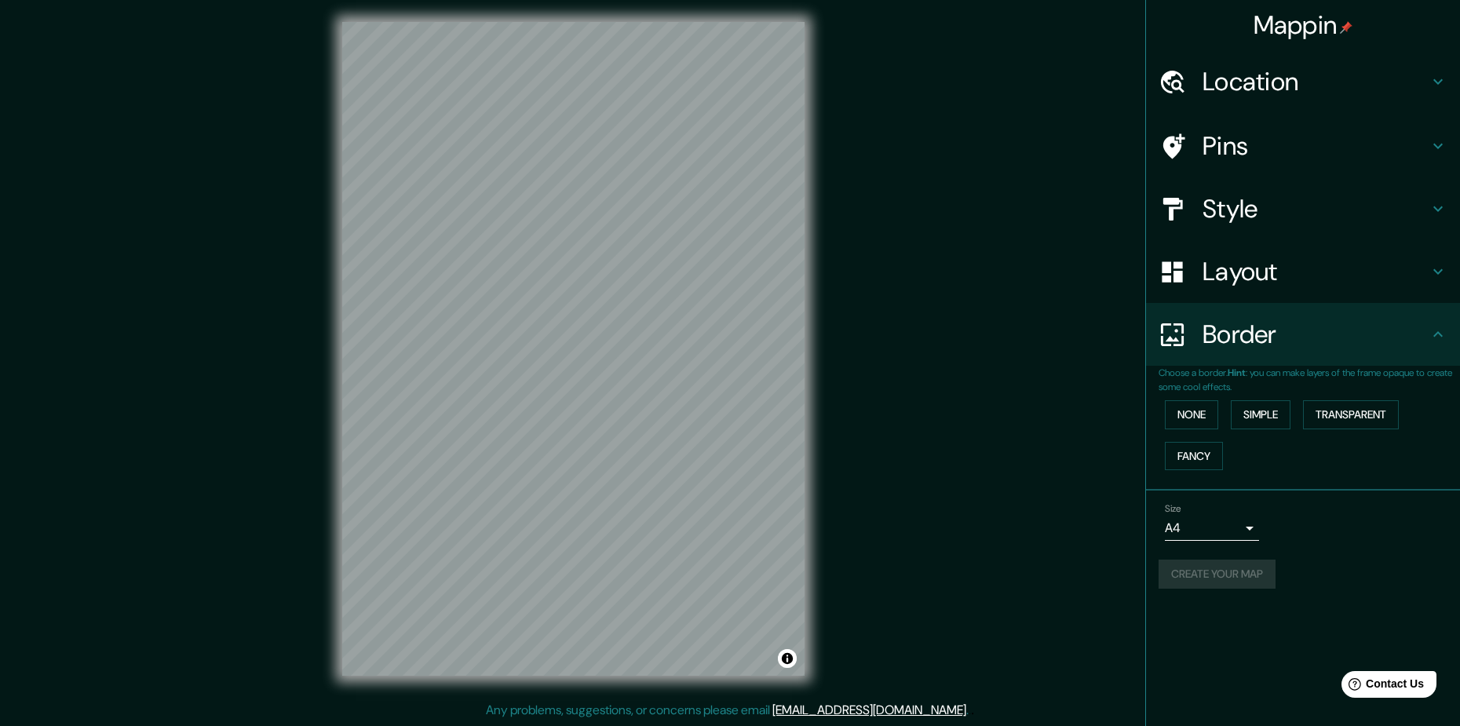
click at [1208, 575] on div "Create your map" at bounding box center [1302, 574] width 289 height 29
